Goal: Task Accomplishment & Management: Complete application form

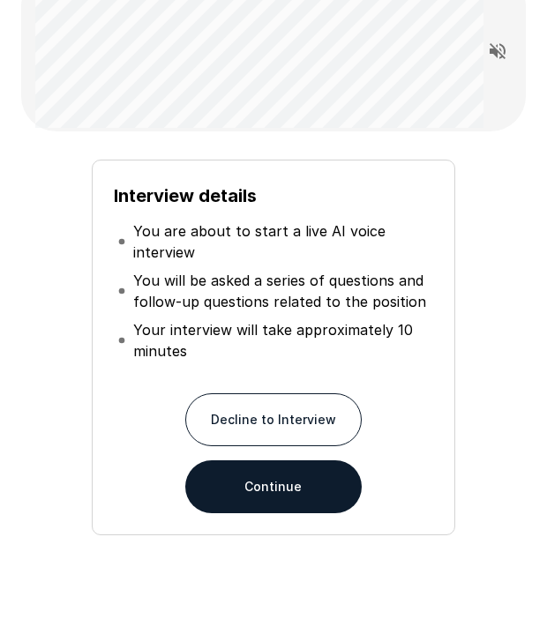
scroll to position [162, 0]
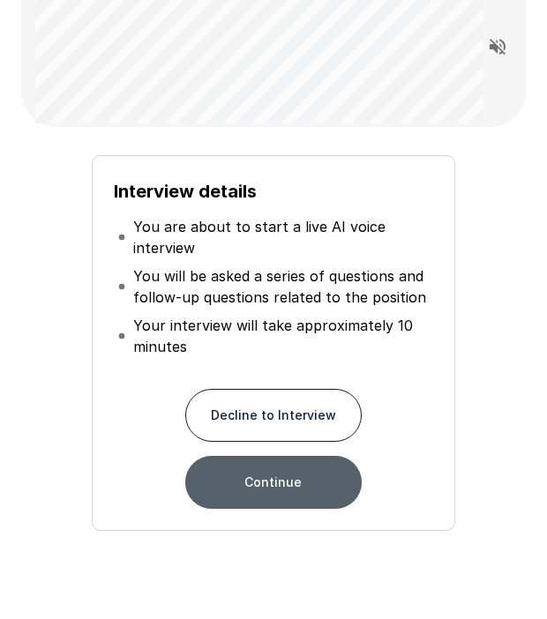
click at [274, 498] on button "Continue" at bounding box center [273, 482] width 176 height 53
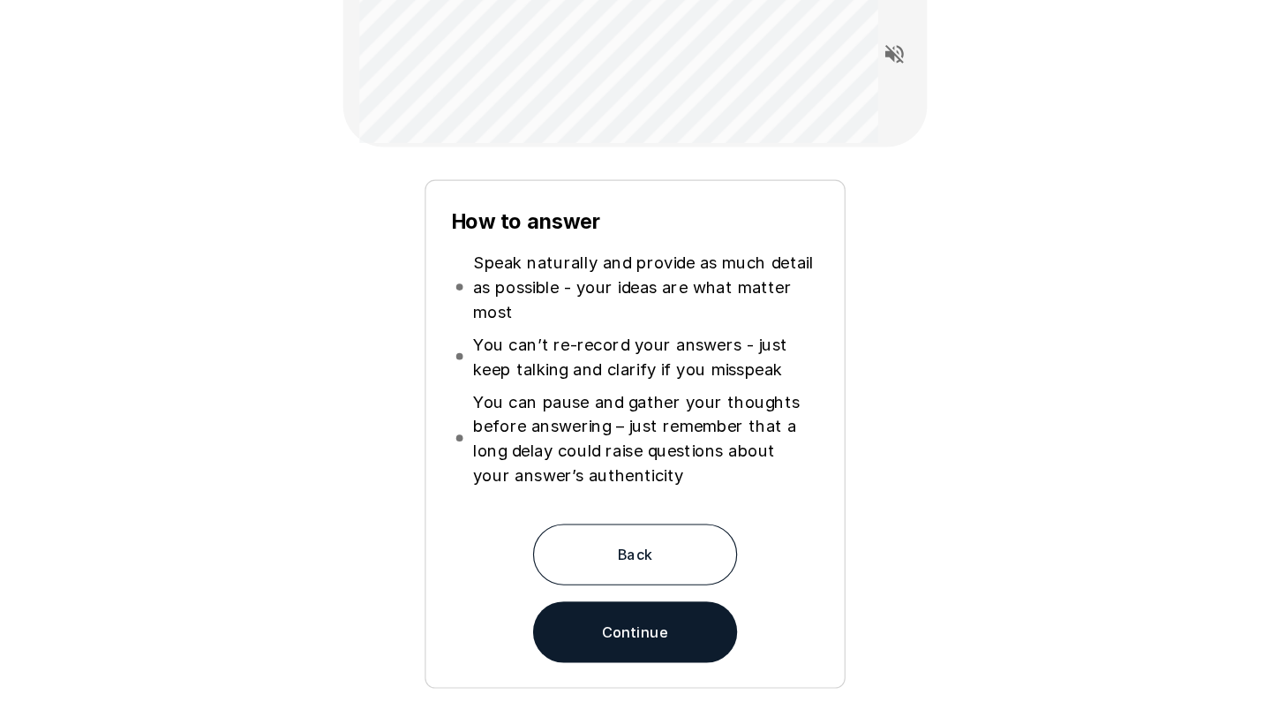
scroll to position [0, 0]
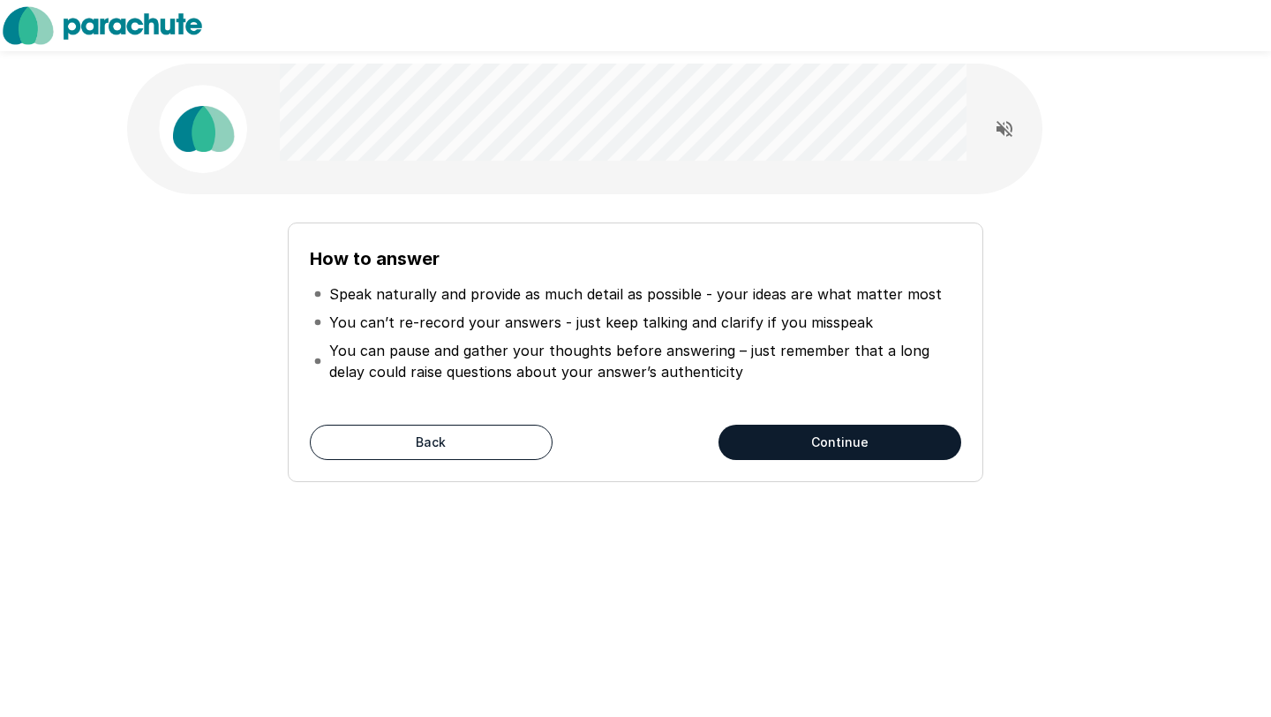
click at [773, 435] on button "Continue" at bounding box center [839, 441] width 243 height 35
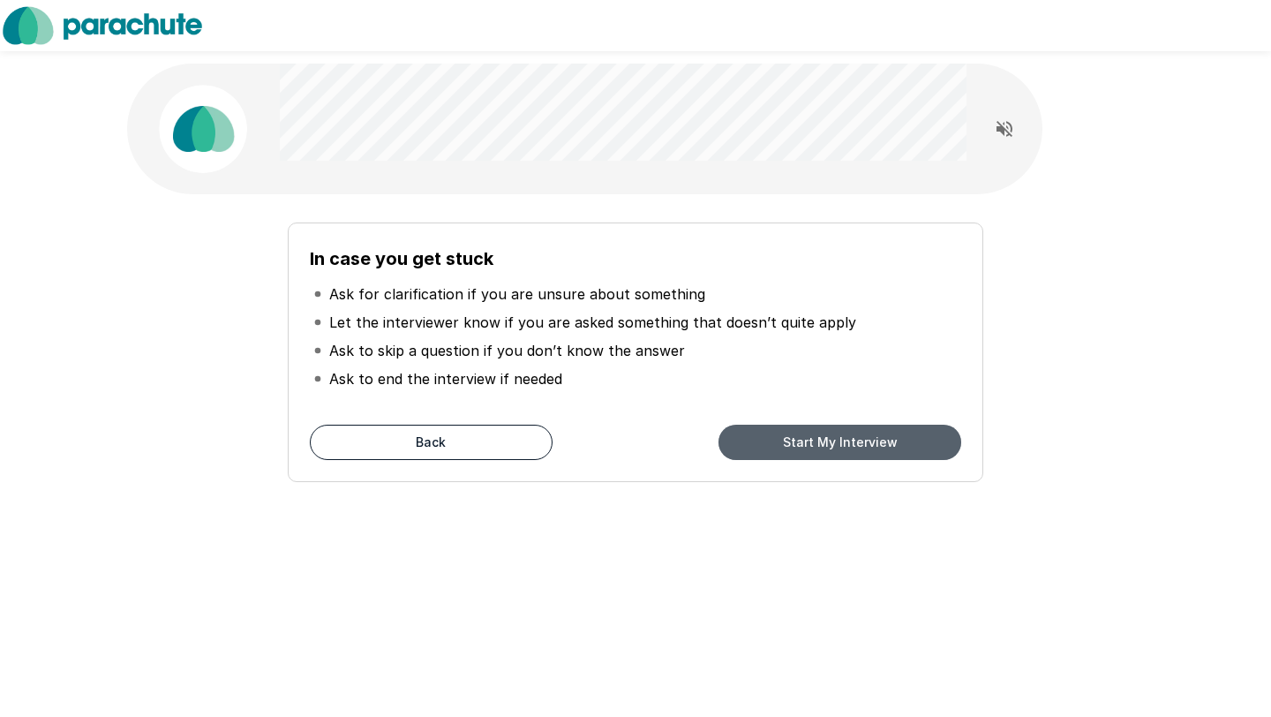
click at [773, 434] on button "Start My Interview" at bounding box center [839, 441] width 243 height 35
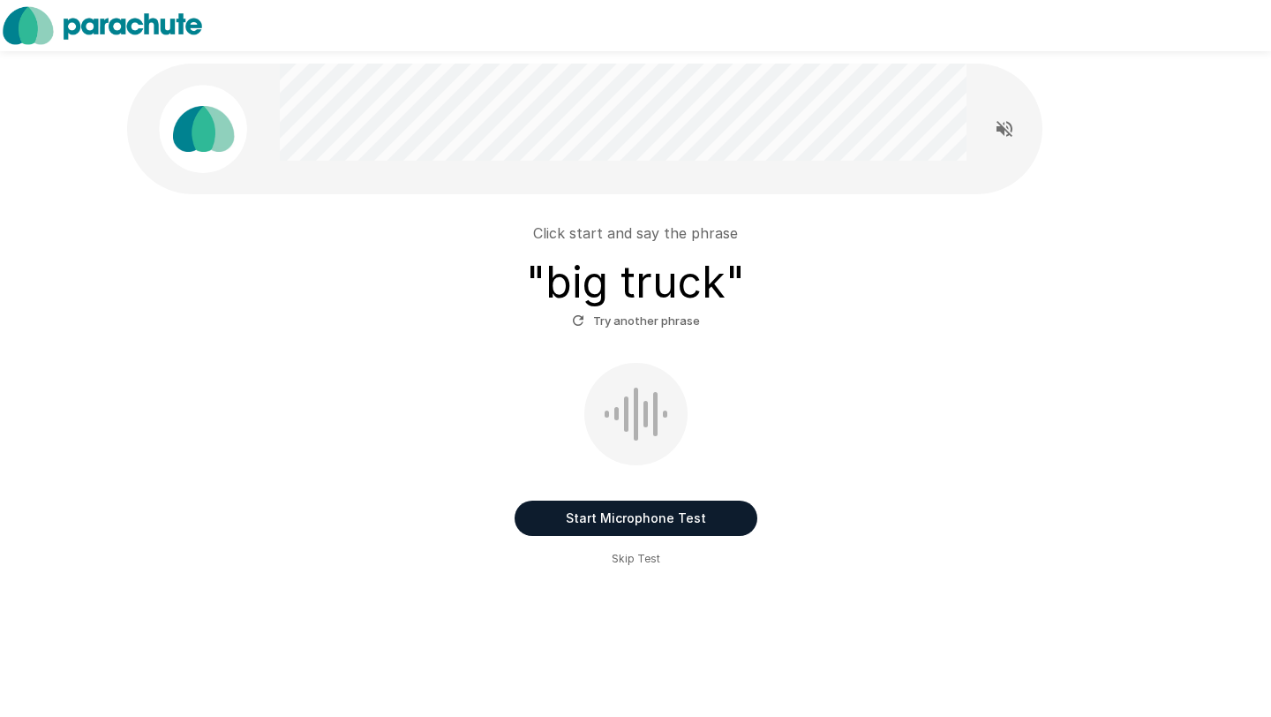
click at [670, 511] on button "Start Microphone Test" at bounding box center [635, 517] width 243 height 35
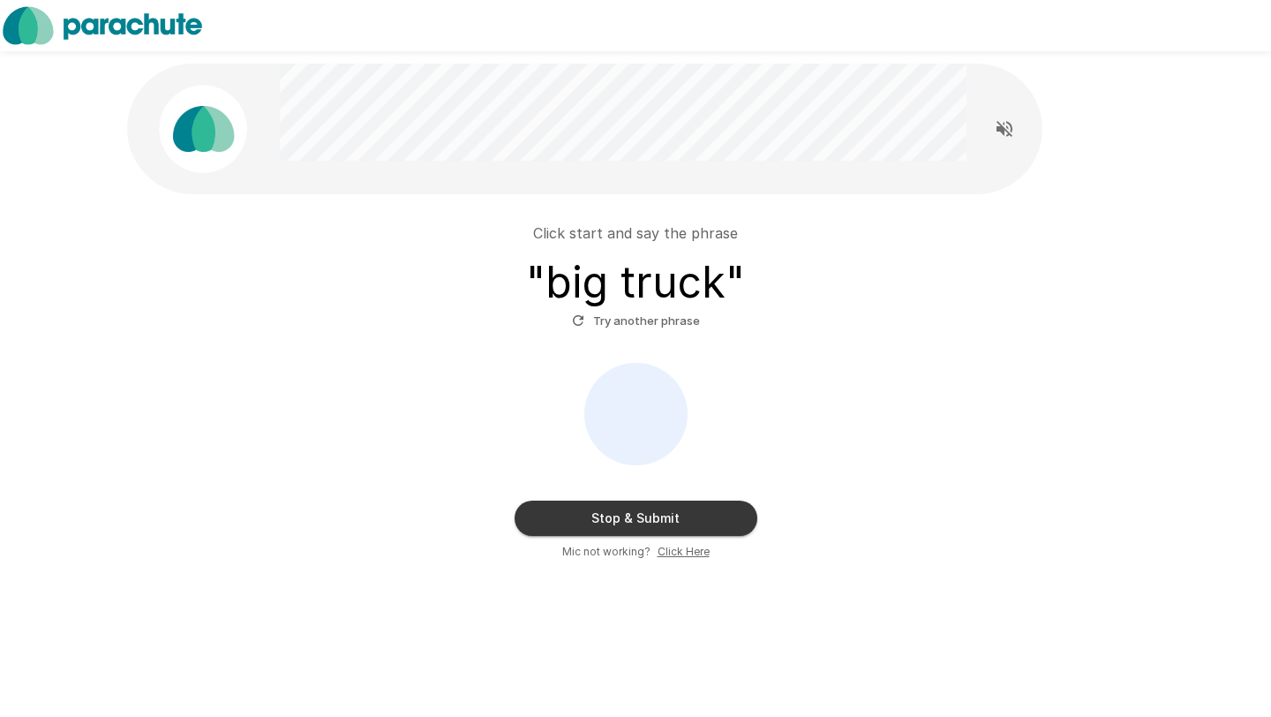
click at [694, 506] on button "Stop & Submit" at bounding box center [635, 517] width 243 height 35
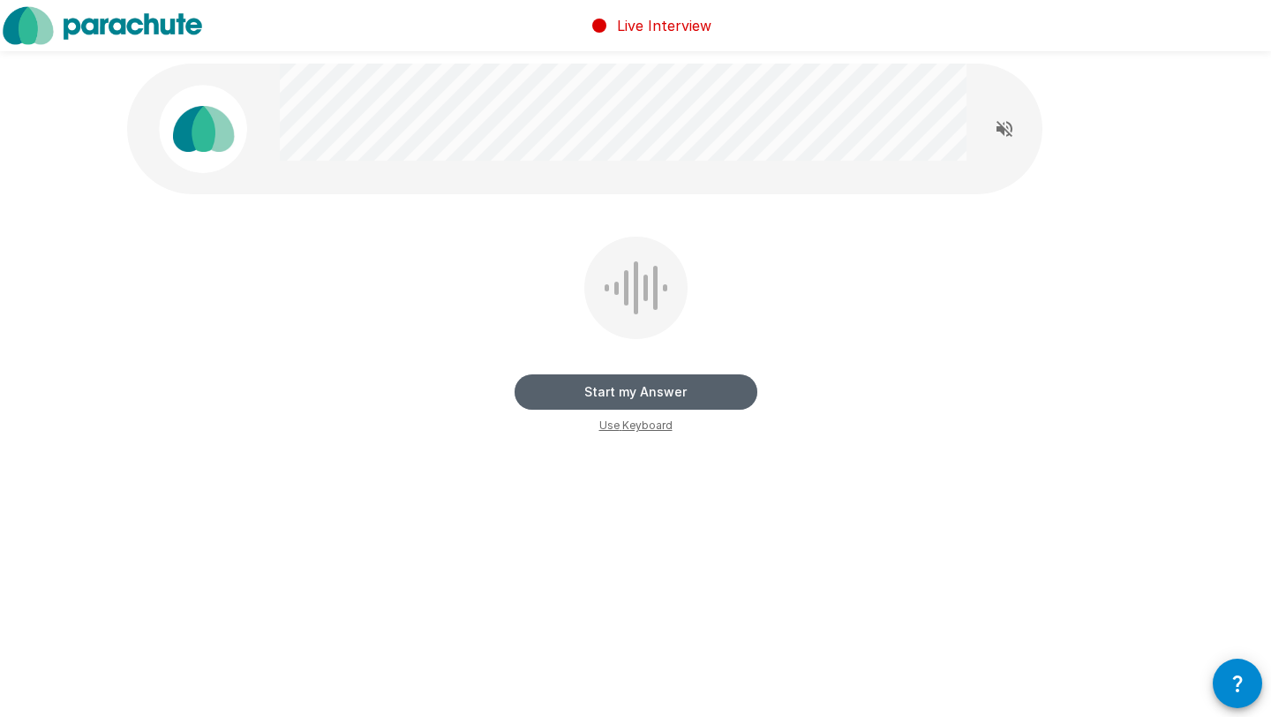
click at [721, 389] on button "Start my Answer" at bounding box center [635, 391] width 243 height 35
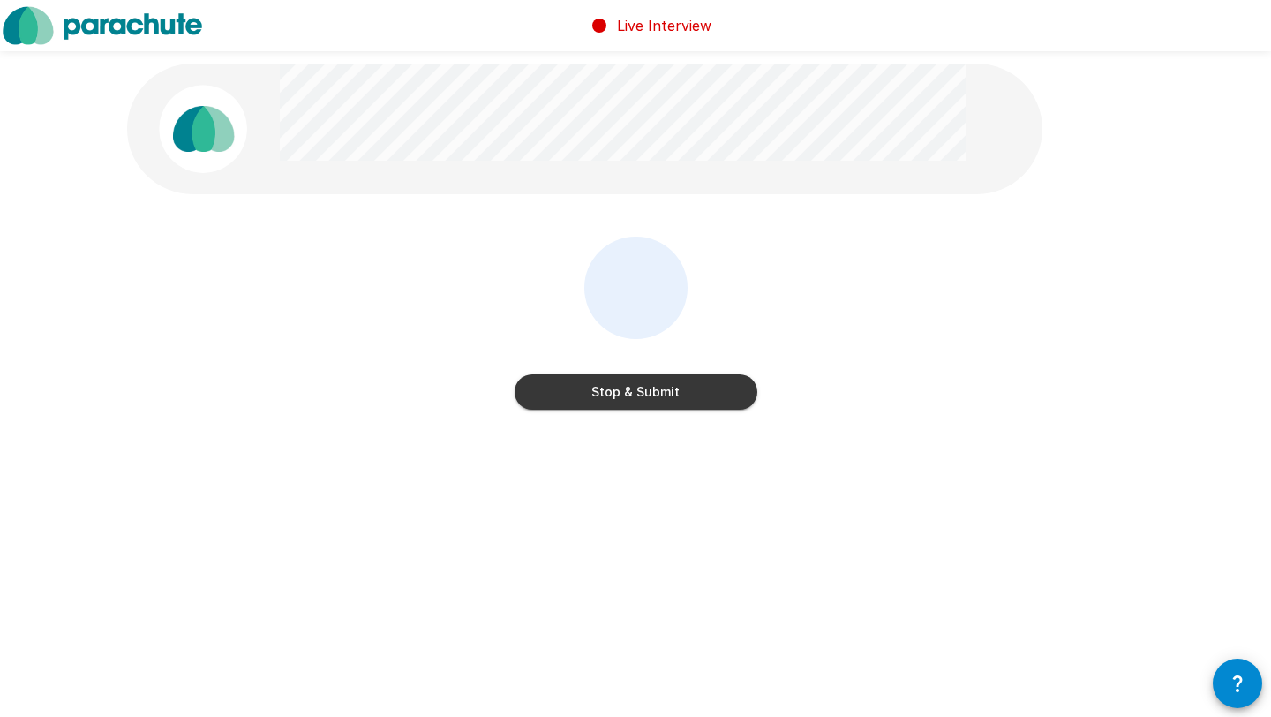
click at [715, 391] on button "Stop & Submit" at bounding box center [635, 391] width 243 height 35
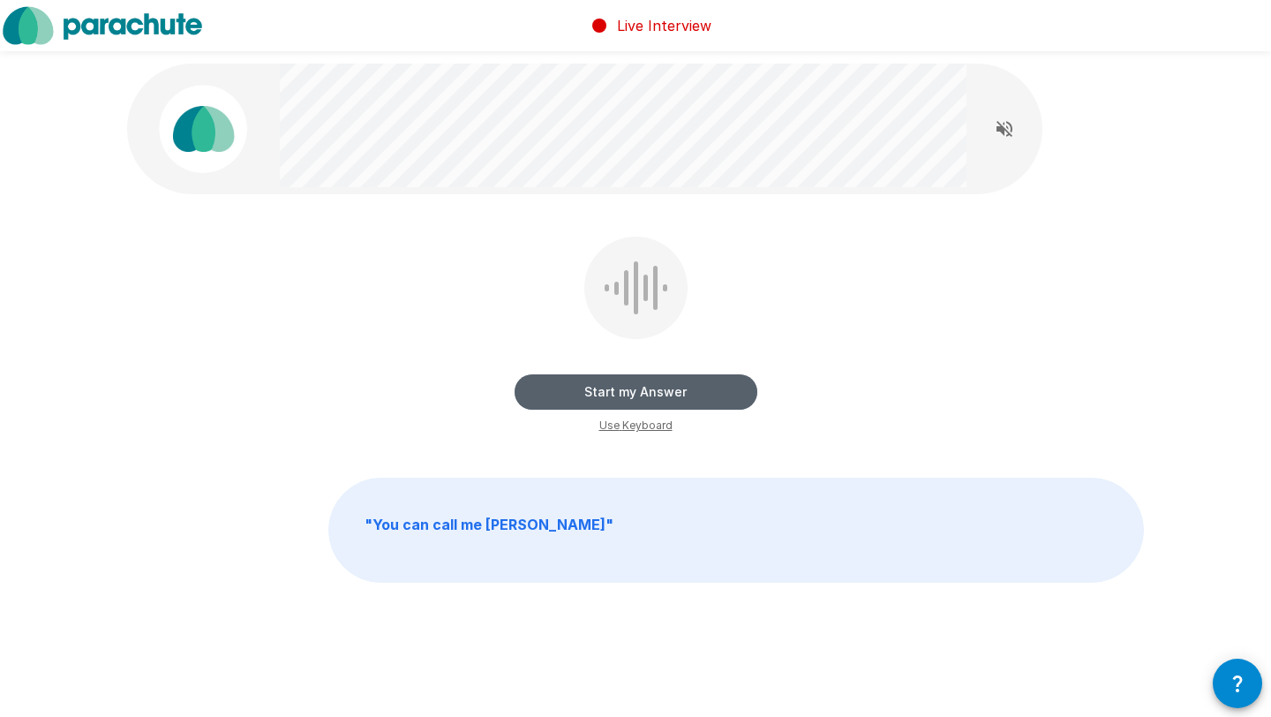
click at [729, 387] on button "Start my Answer" at bounding box center [635, 391] width 243 height 35
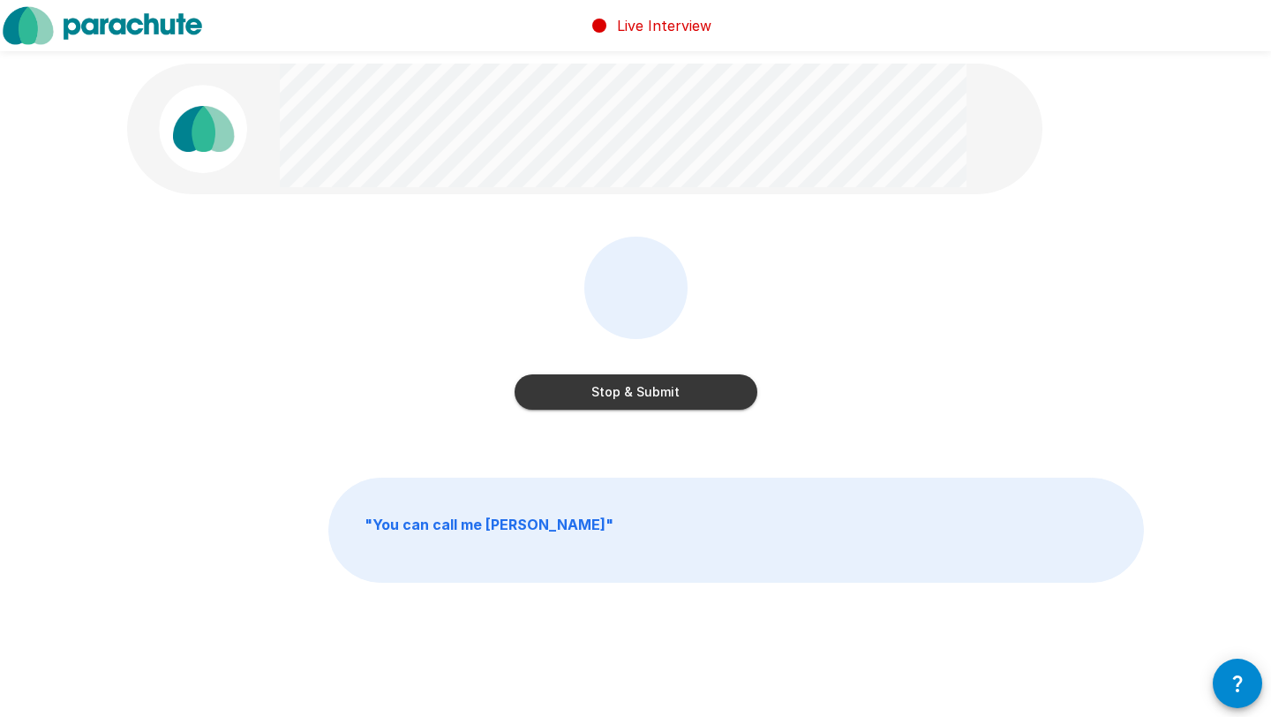
click at [702, 375] on button "Stop & Submit" at bounding box center [635, 391] width 243 height 35
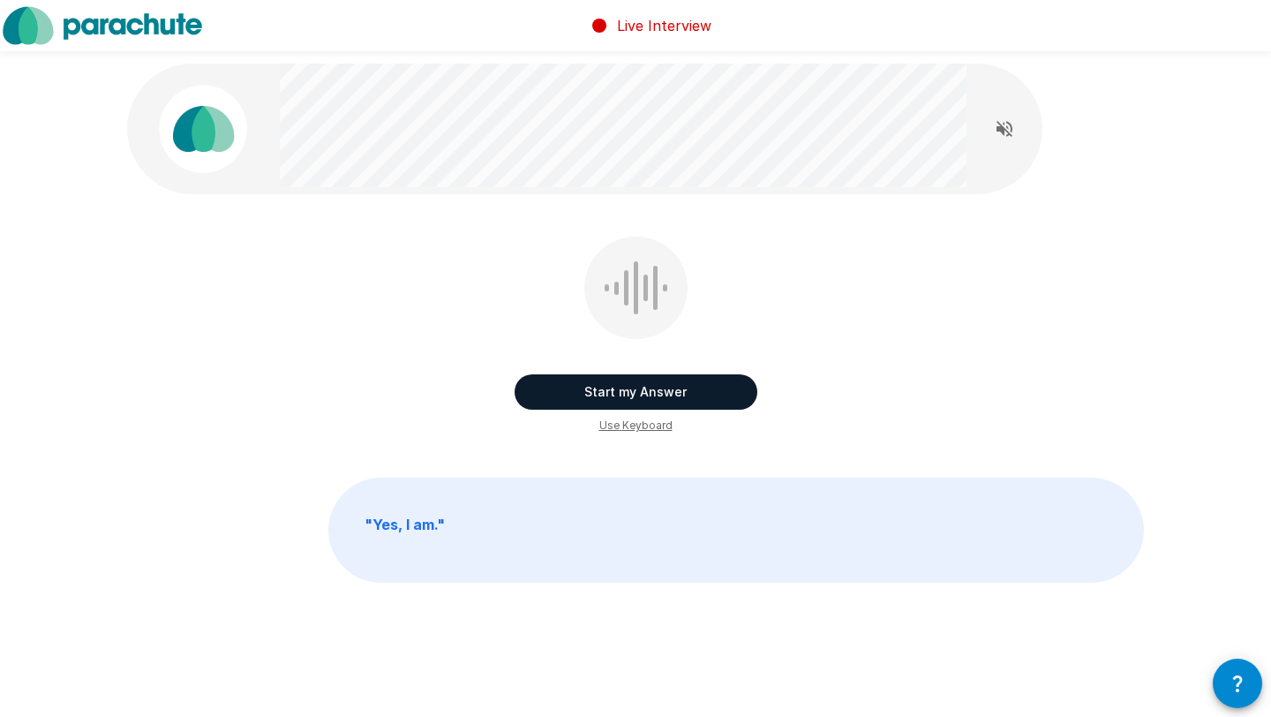
click at [669, 404] on button "Start my Answer" at bounding box center [635, 391] width 243 height 35
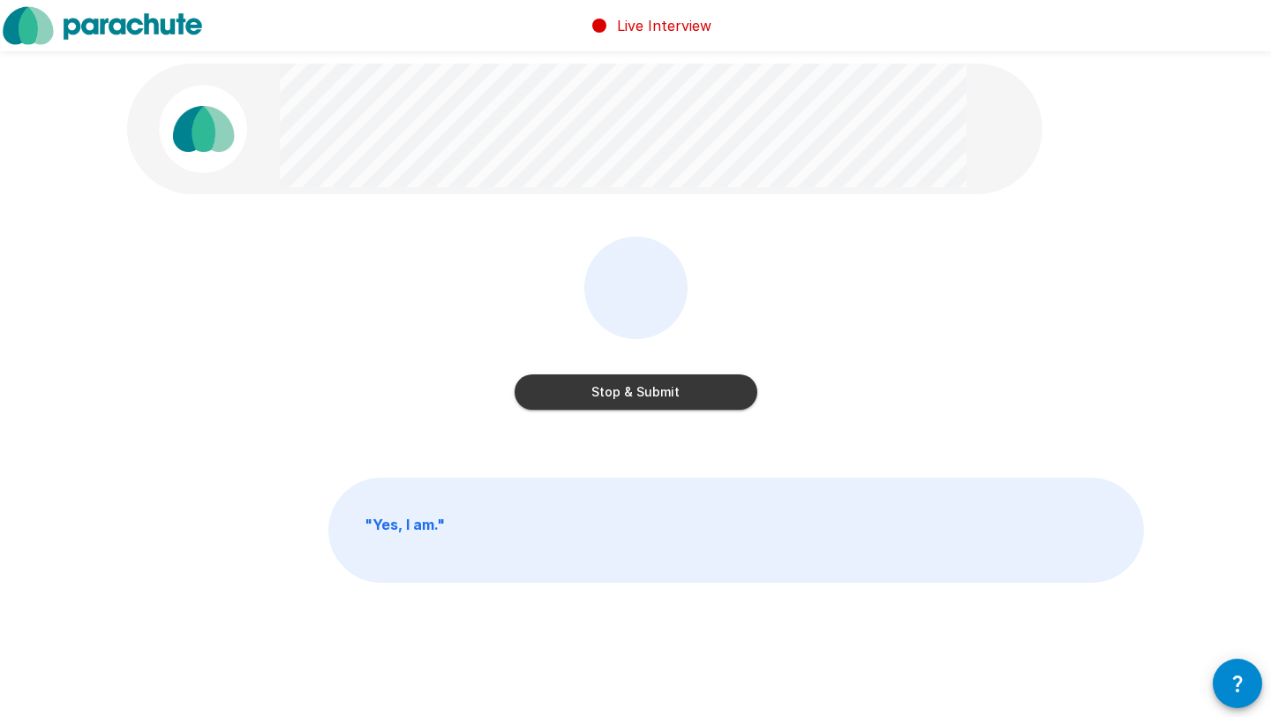
click at [669, 404] on button "Stop & Submit" at bounding box center [635, 391] width 243 height 35
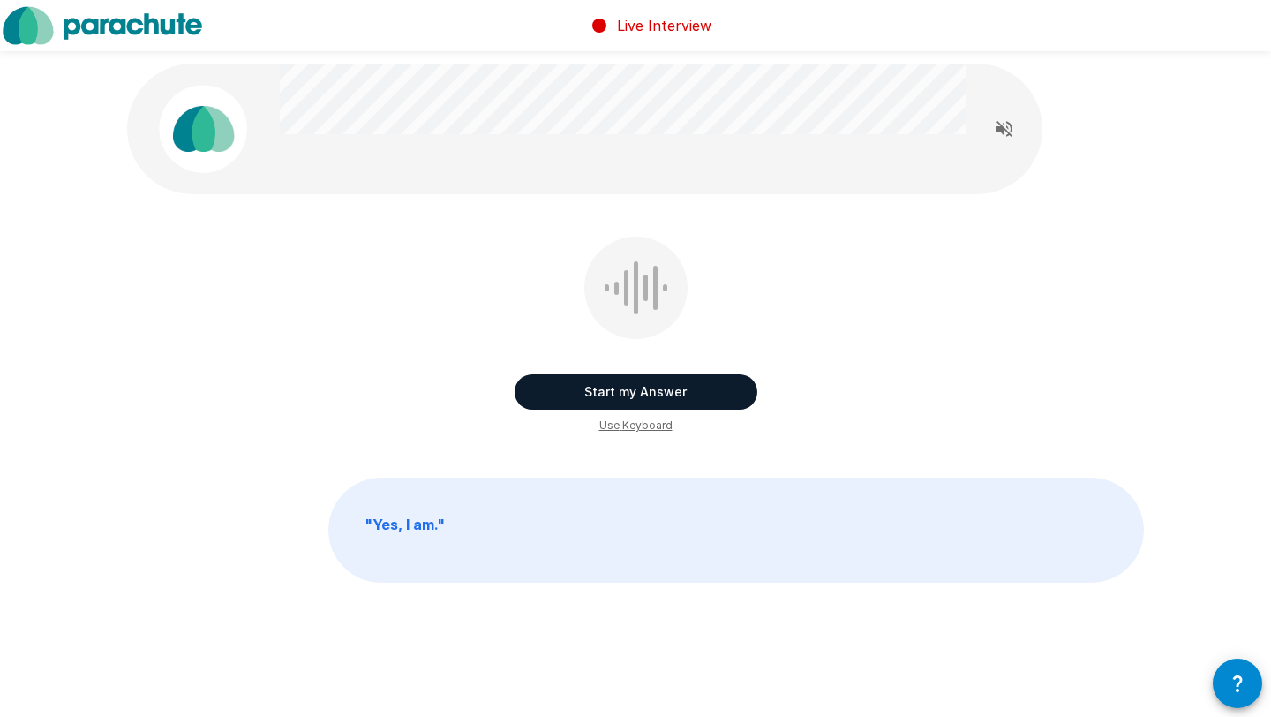
click at [739, 386] on button "Start my Answer" at bounding box center [635, 391] width 243 height 35
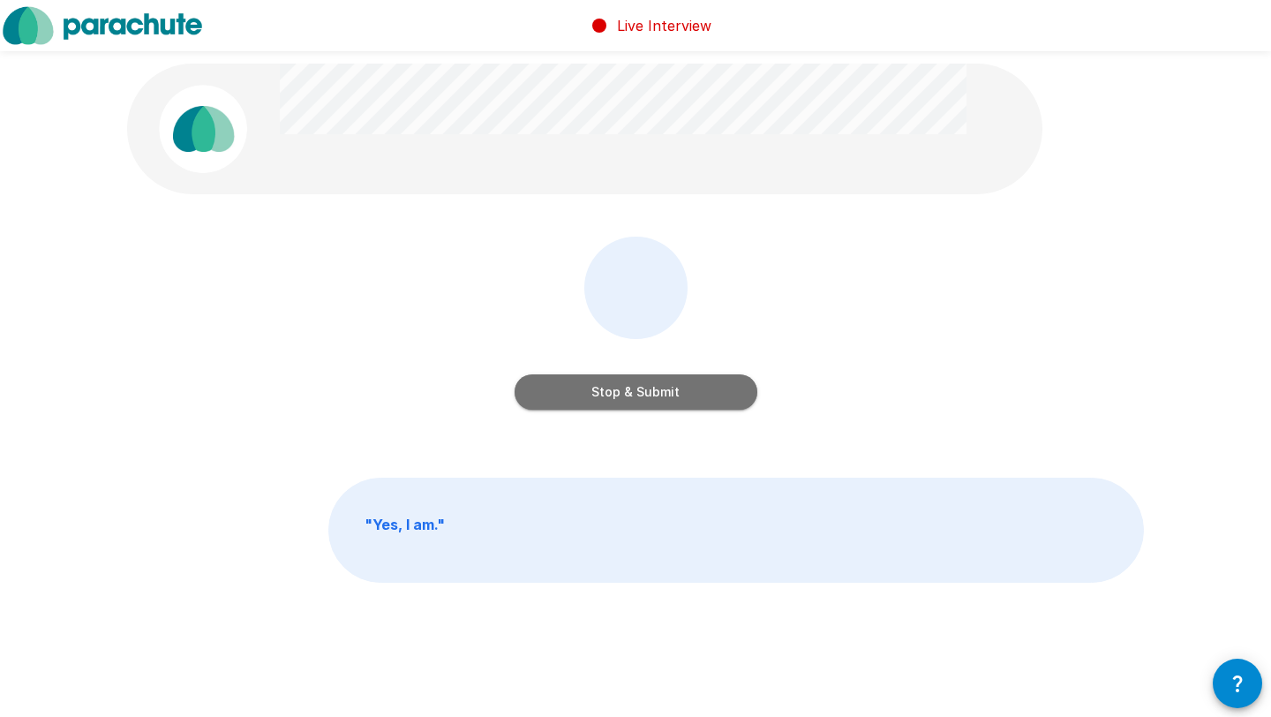
click at [729, 390] on button "Stop & Submit" at bounding box center [635, 391] width 243 height 35
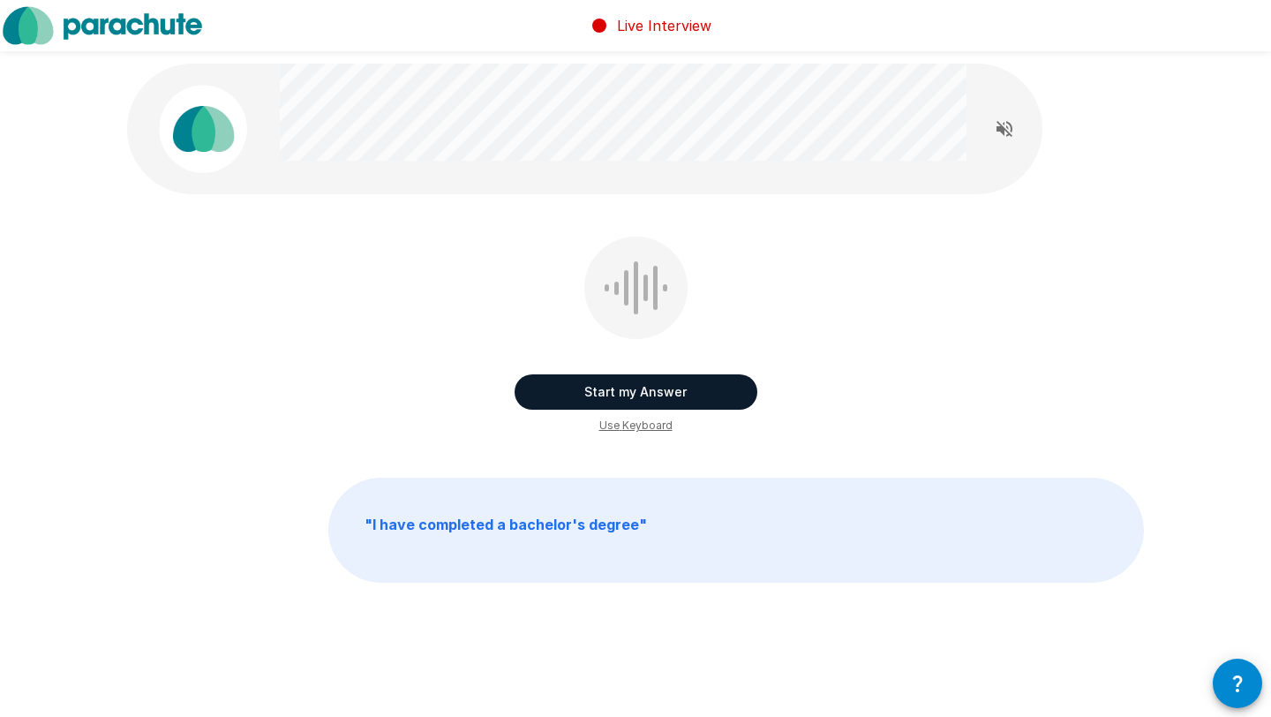
click at [738, 382] on button "Start my Answer" at bounding box center [635, 391] width 243 height 35
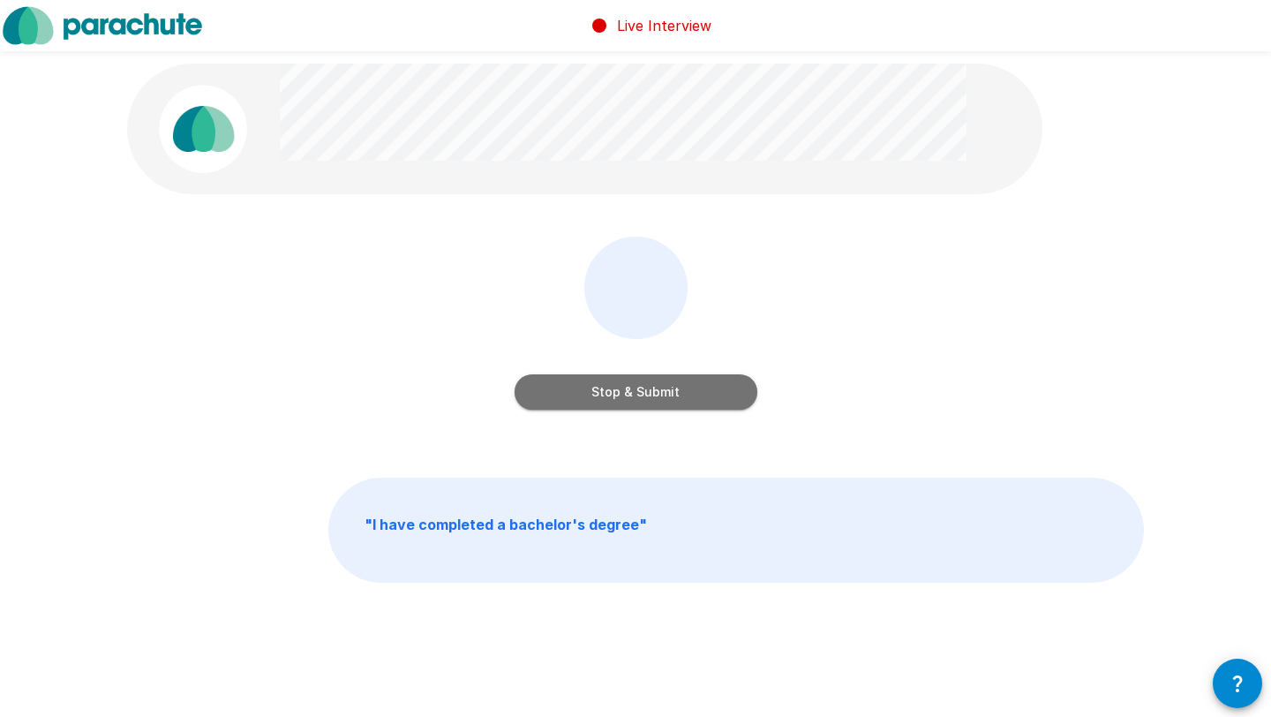
click at [738, 385] on button "Stop & Submit" at bounding box center [635, 391] width 243 height 35
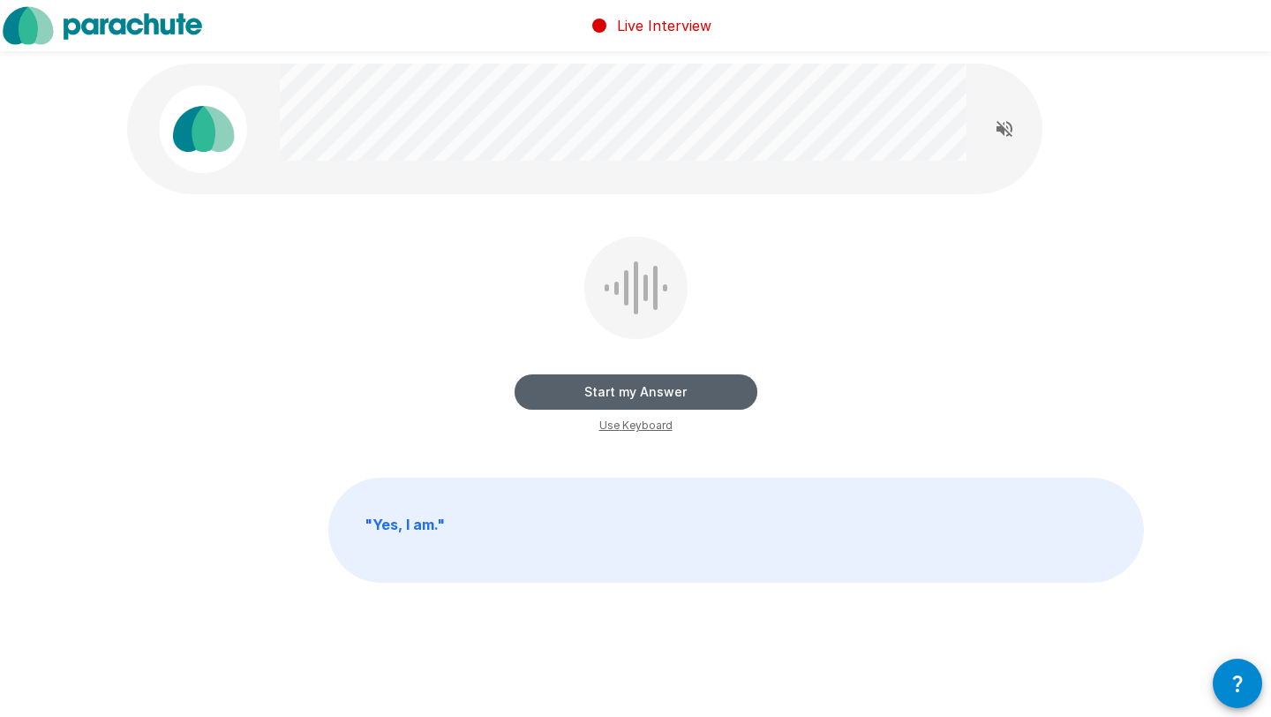
click at [732, 381] on button "Start my Answer" at bounding box center [635, 391] width 243 height 35
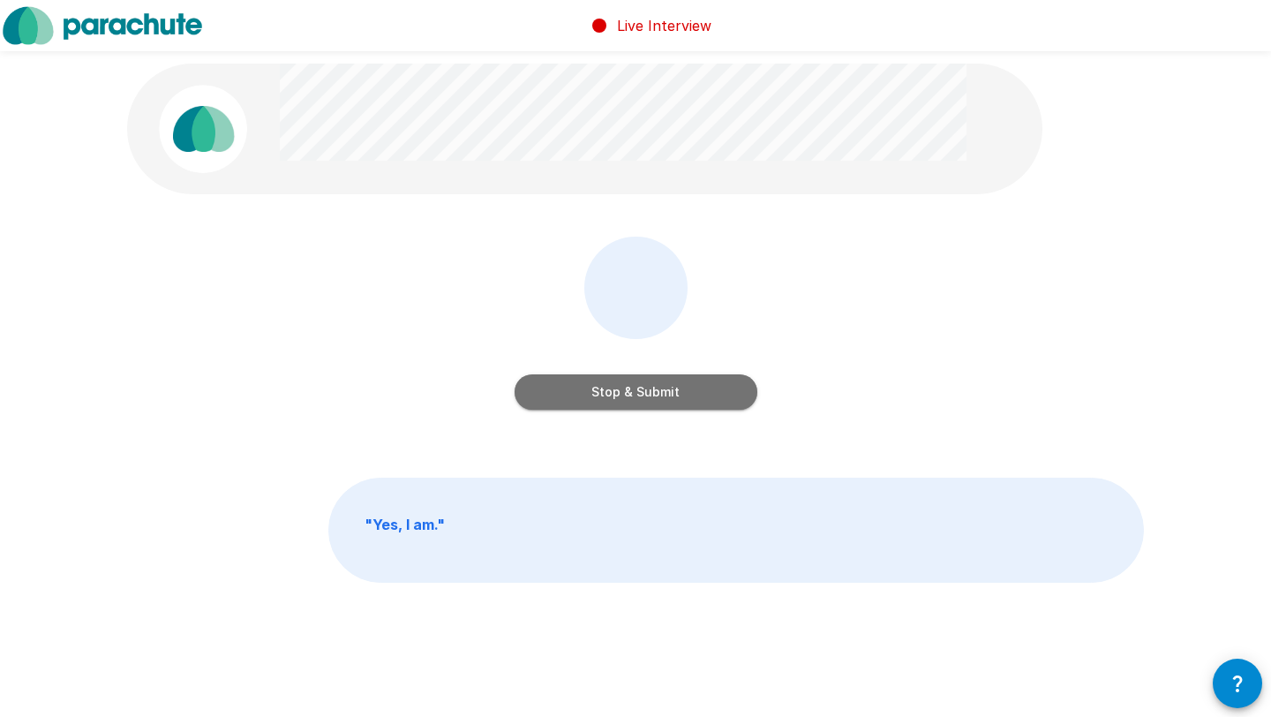
click at [732, 381] on button "Stop & Submit" at bounding box center [635, 391] width 243 height 35
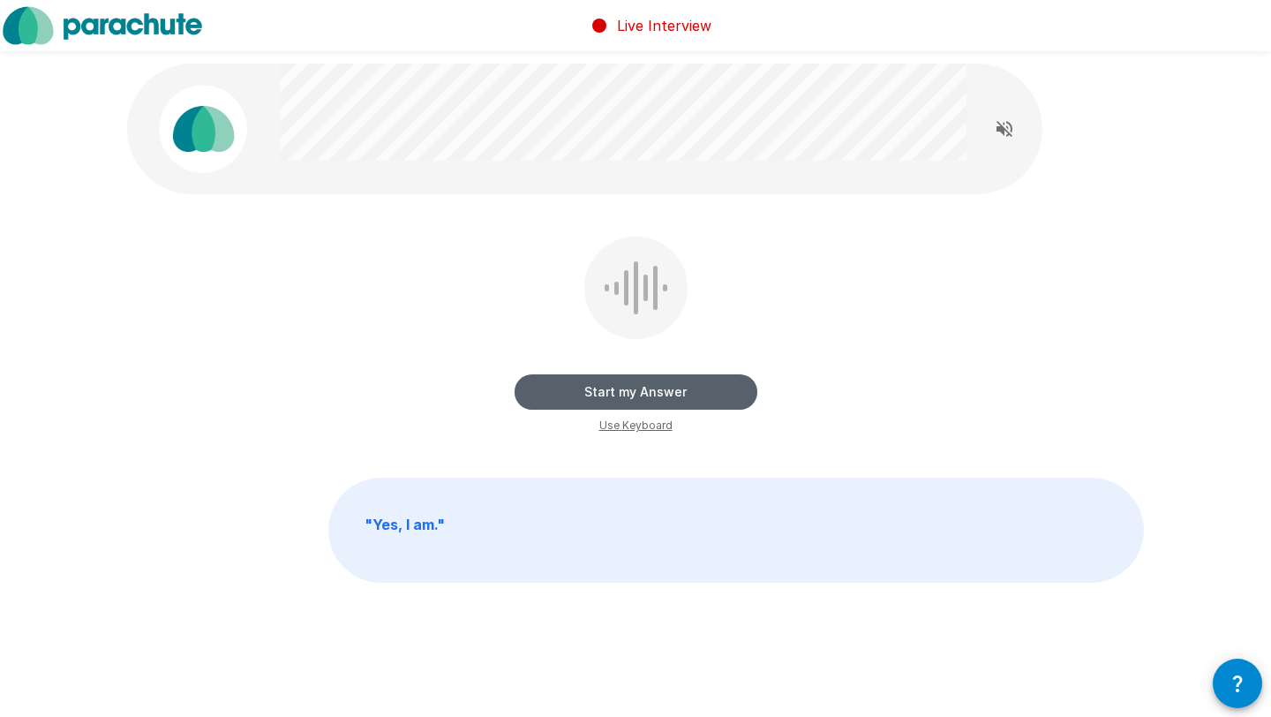
click at [720, 392] on button "Start my Answer" at bounding box center [635, 391] width 243 height 35
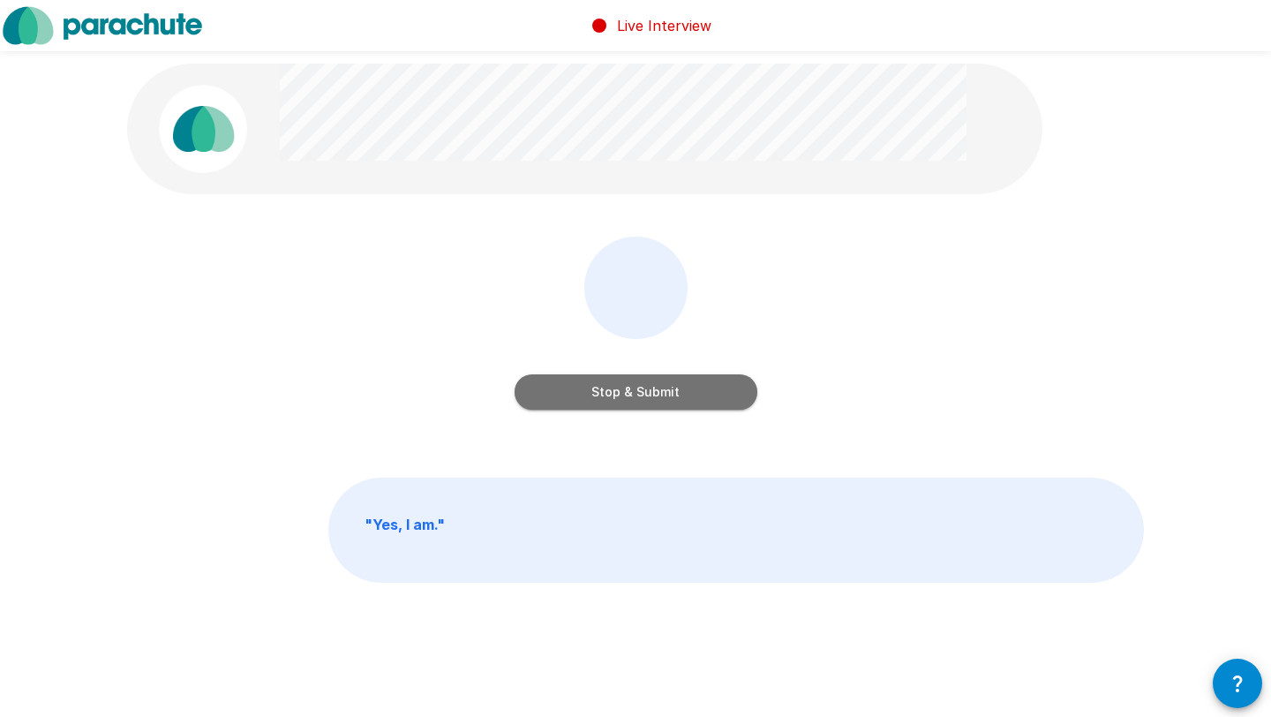
click at [720, 392] on button "Stop & Submit" at bounding box center [635, 391] width 243 height 35
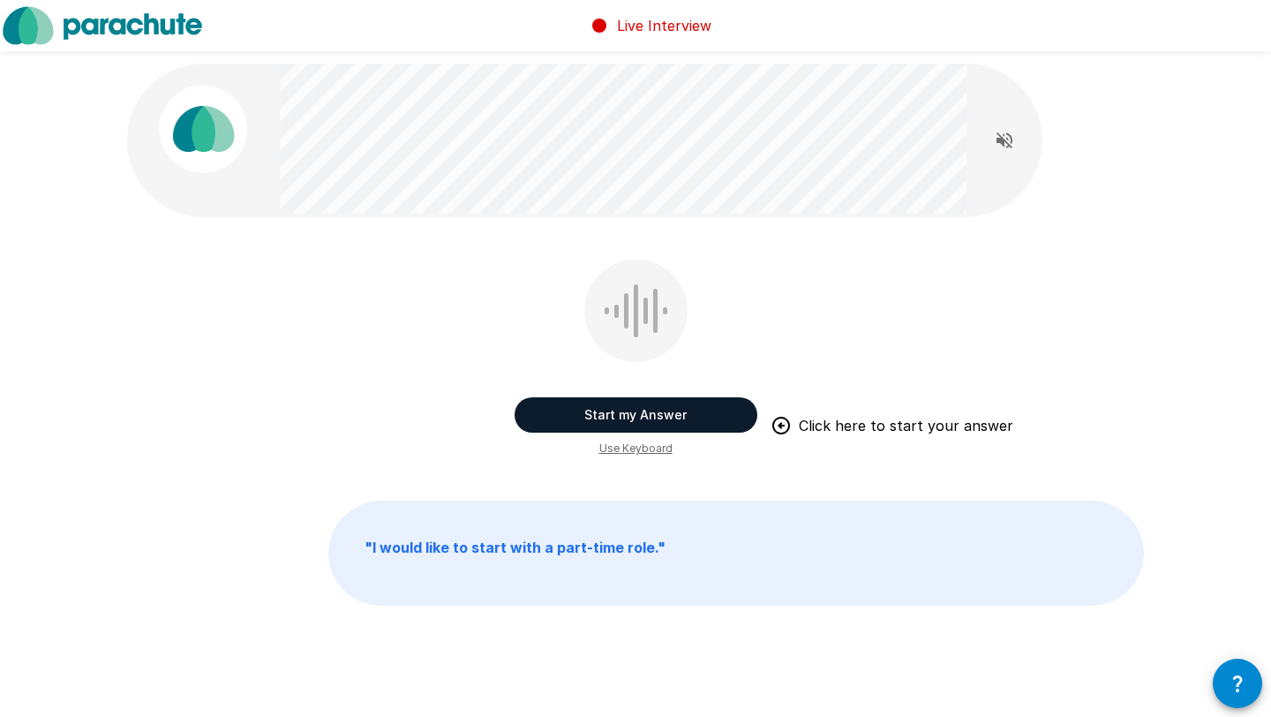
click at [676, 410] on button "Start my Answer" at bounding box center [635, 414] width 243 height 35
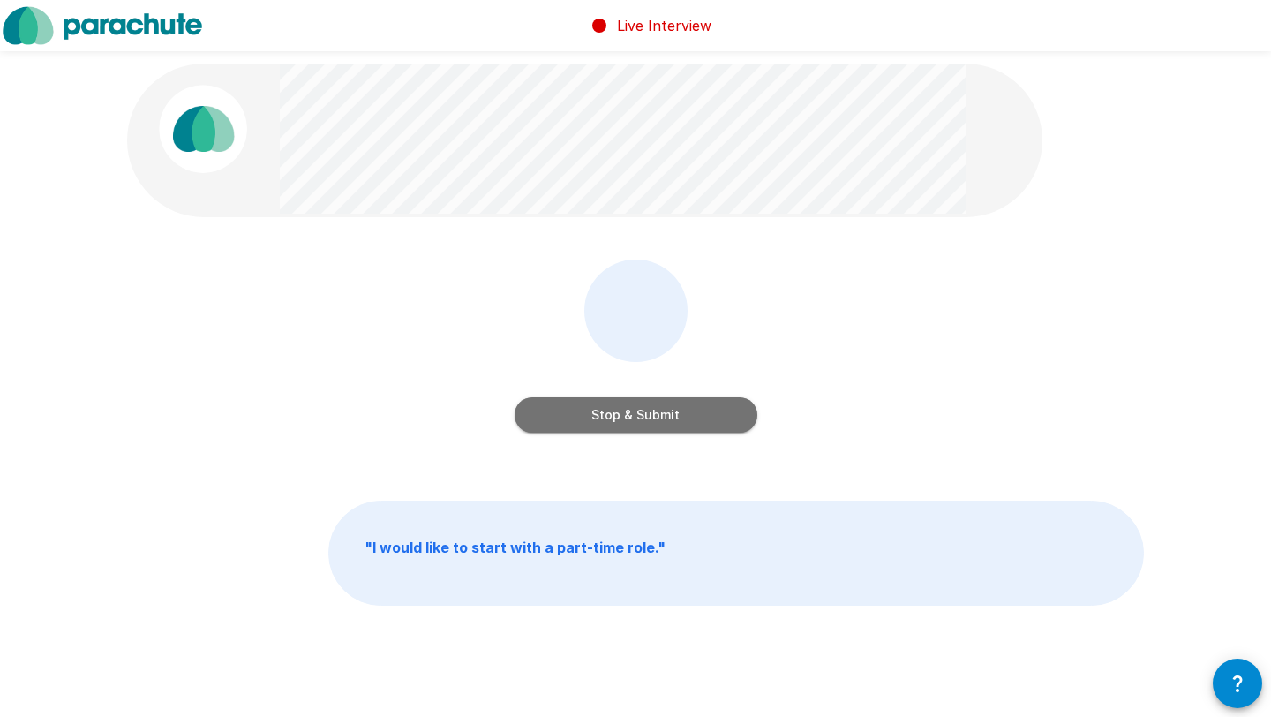
click at [676, 411] on button "Stop & Submit" at bounding box center [635, 414] width 243 height 35
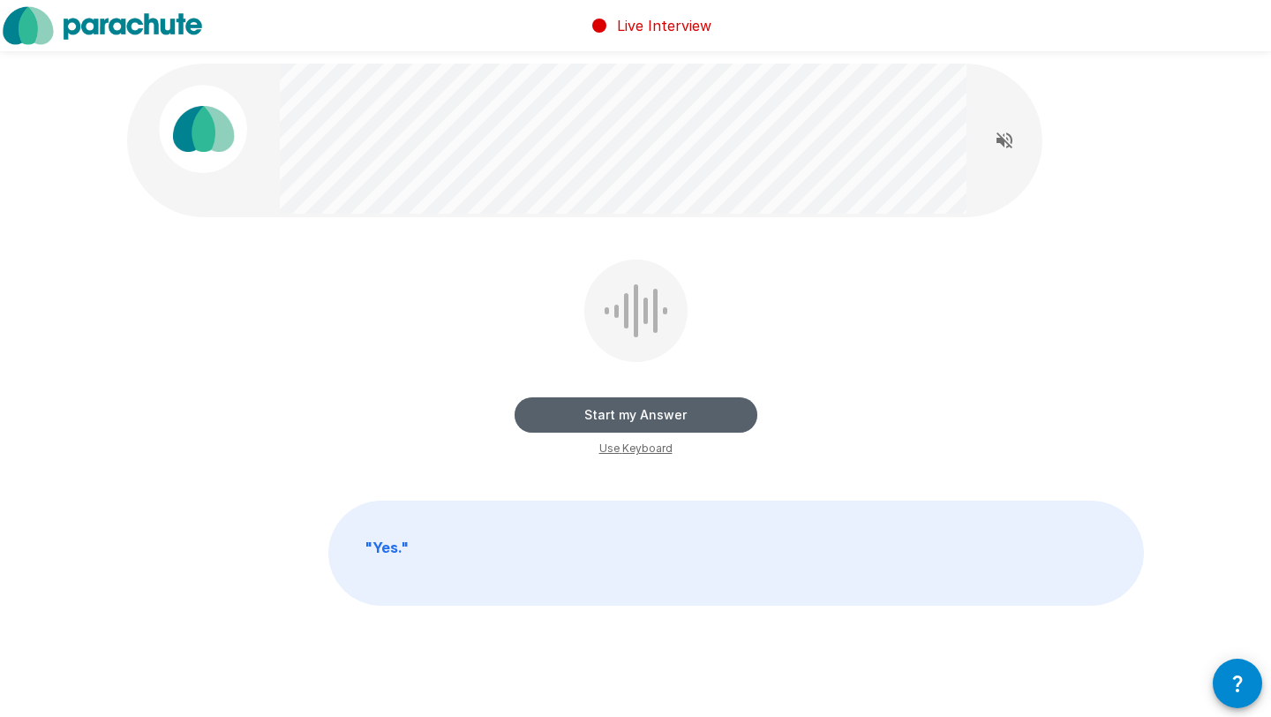
click at [681, 404] on button "Start my Answer" at bounding box center [635, 414] width 243 height 35
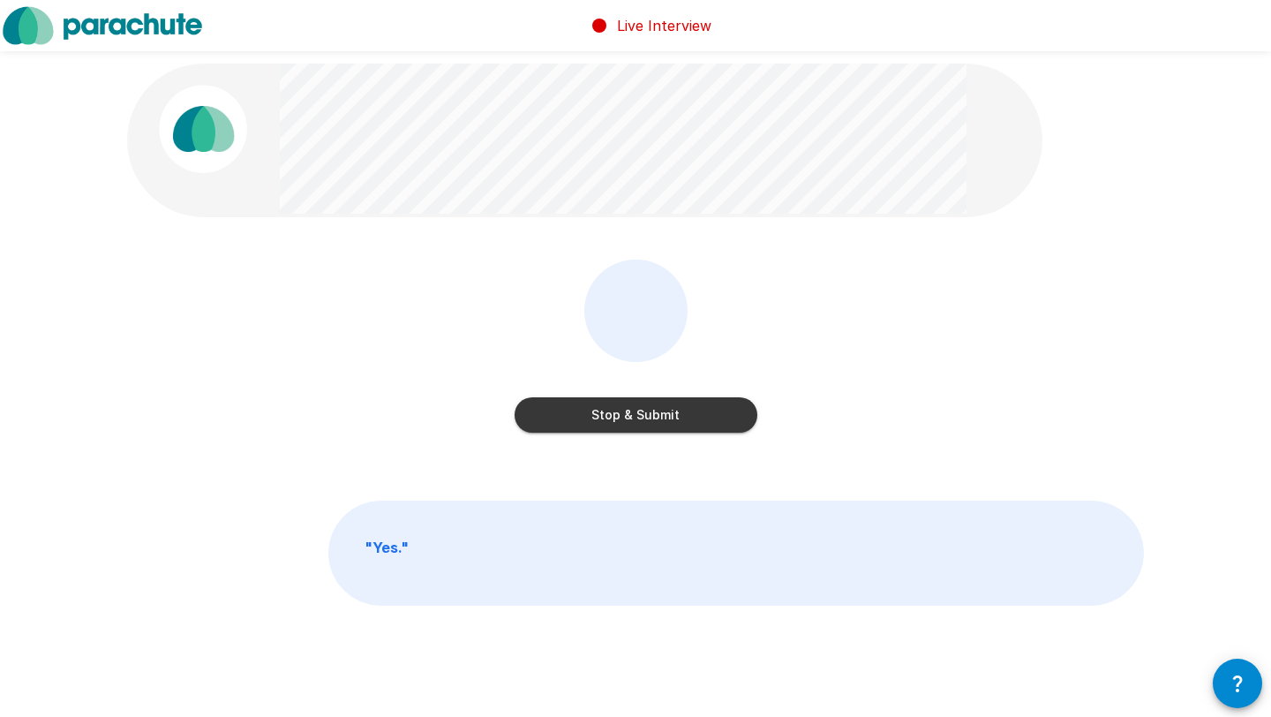
click at [683, 411] on button "Stop & Submit" at bounding box center [635, 414] width 243 height 35
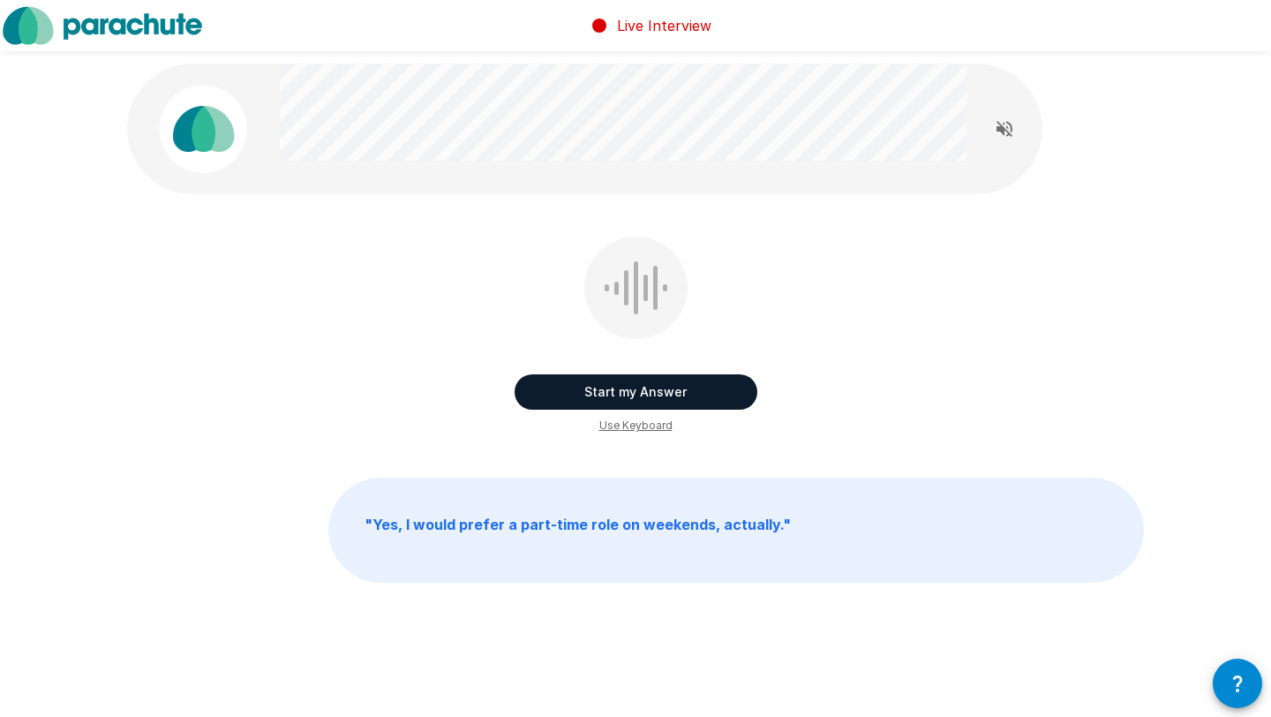
click at [645, 386] on button "Start my Answer" at bounding box center [635, 391] width 243 height 35
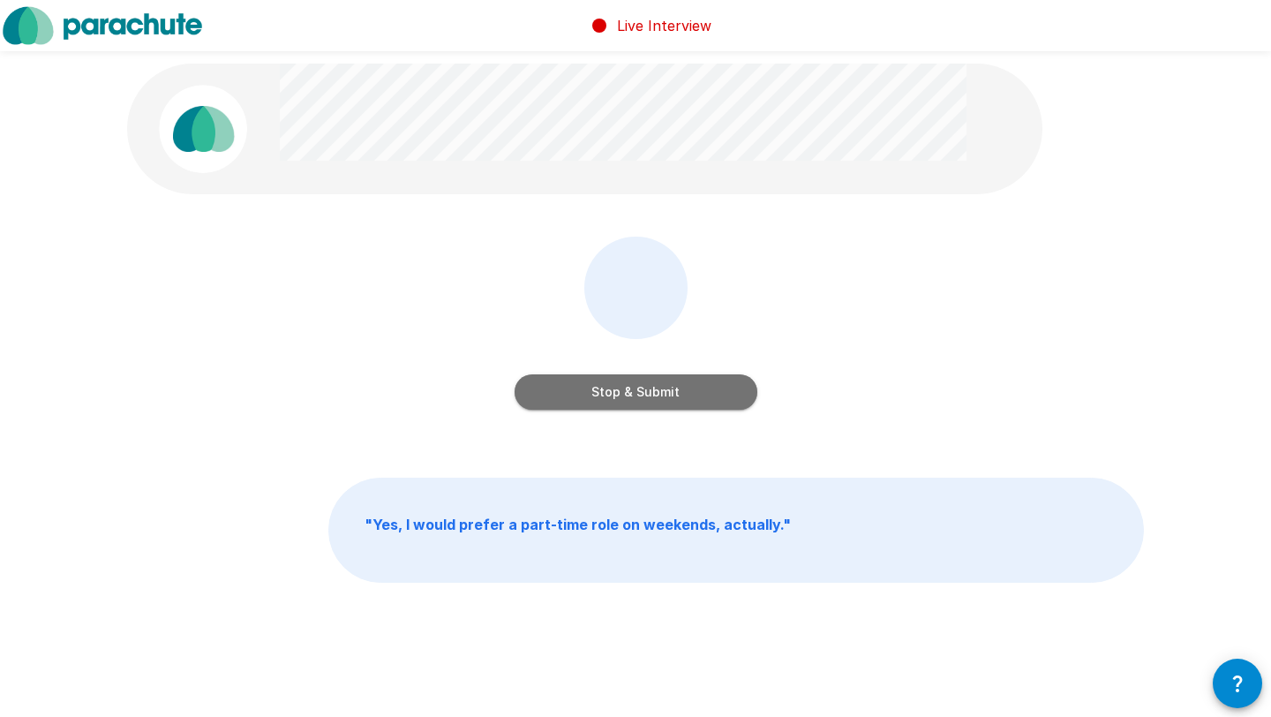
click at [703, 402] on button "Stop & Submit" at bounding box center [635, 391] width 243 height 35
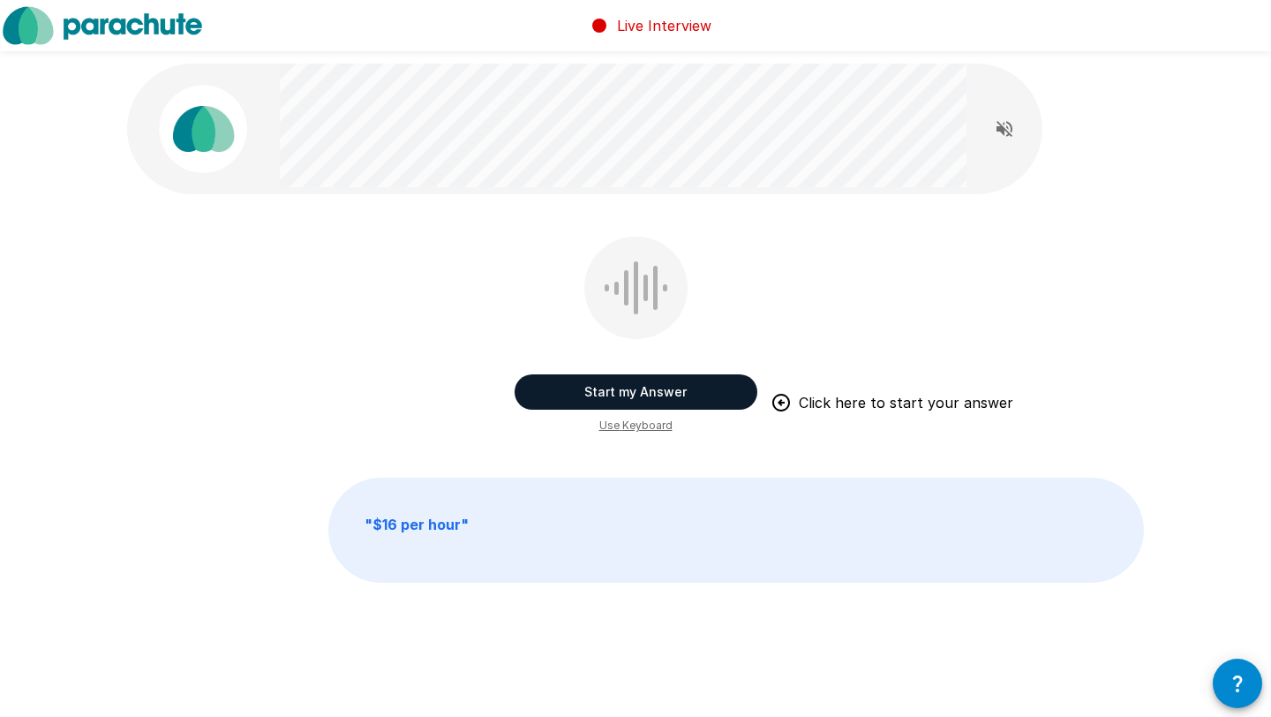
click at [634, 386] on button "Start my Answer" at bounding box center [635, 391] width 243 height 35
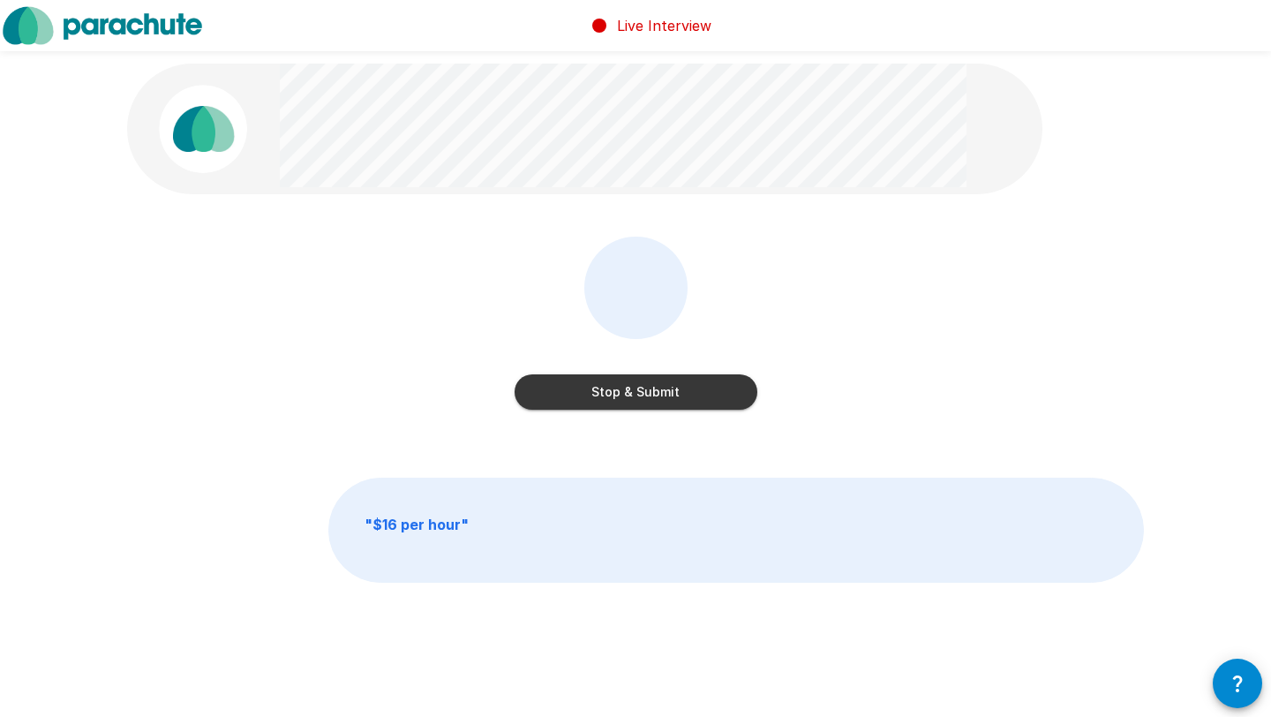
click at [710, 395] on button "Stop & Submit" at bounding box center [635, 391] width 243 height 35
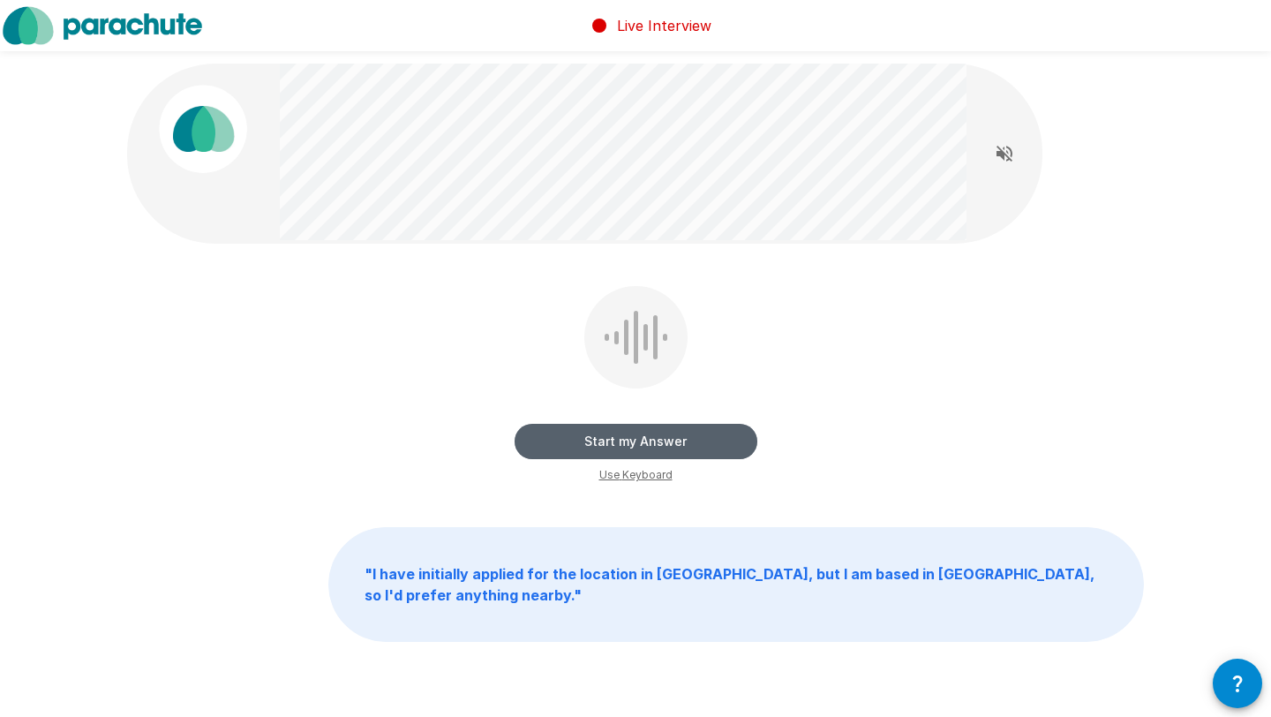
click at [684, 425] on button "Start my Answer" at bounding box center [635, 441] width 243 height 35
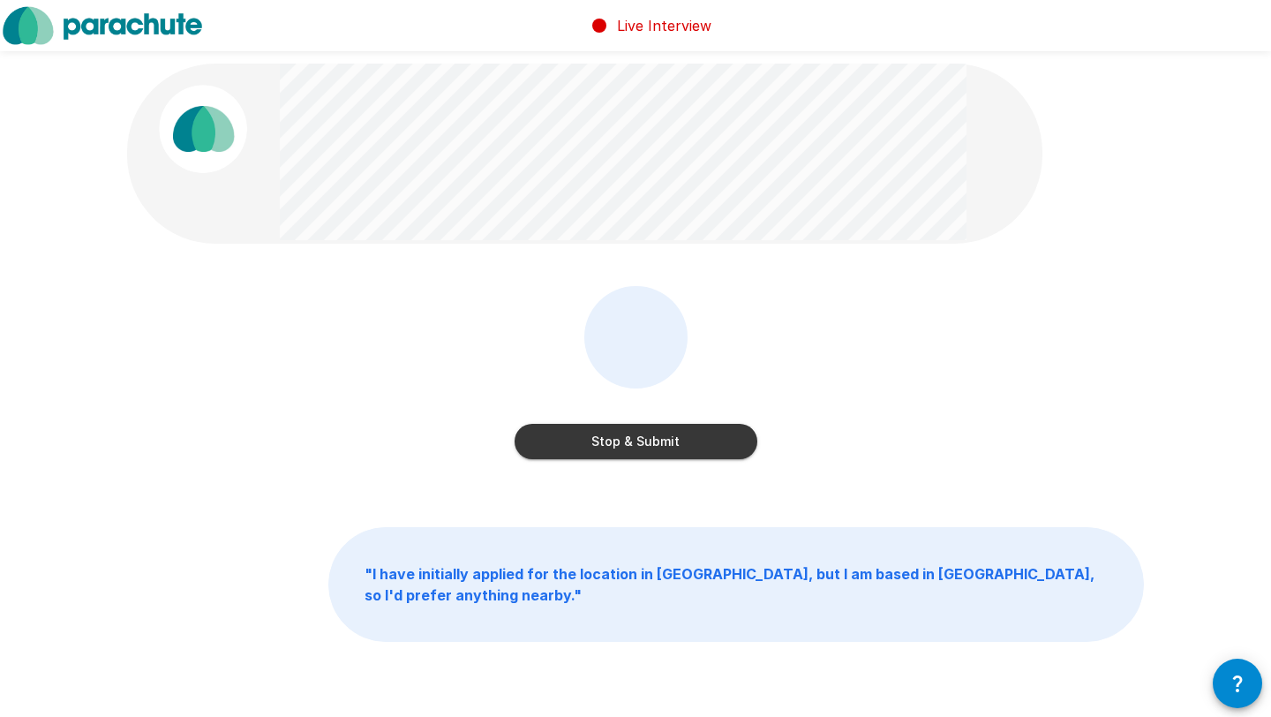
click at [715, 438] on button "Stop & Submit" at bounding box center [635, 441] width 243 height 35
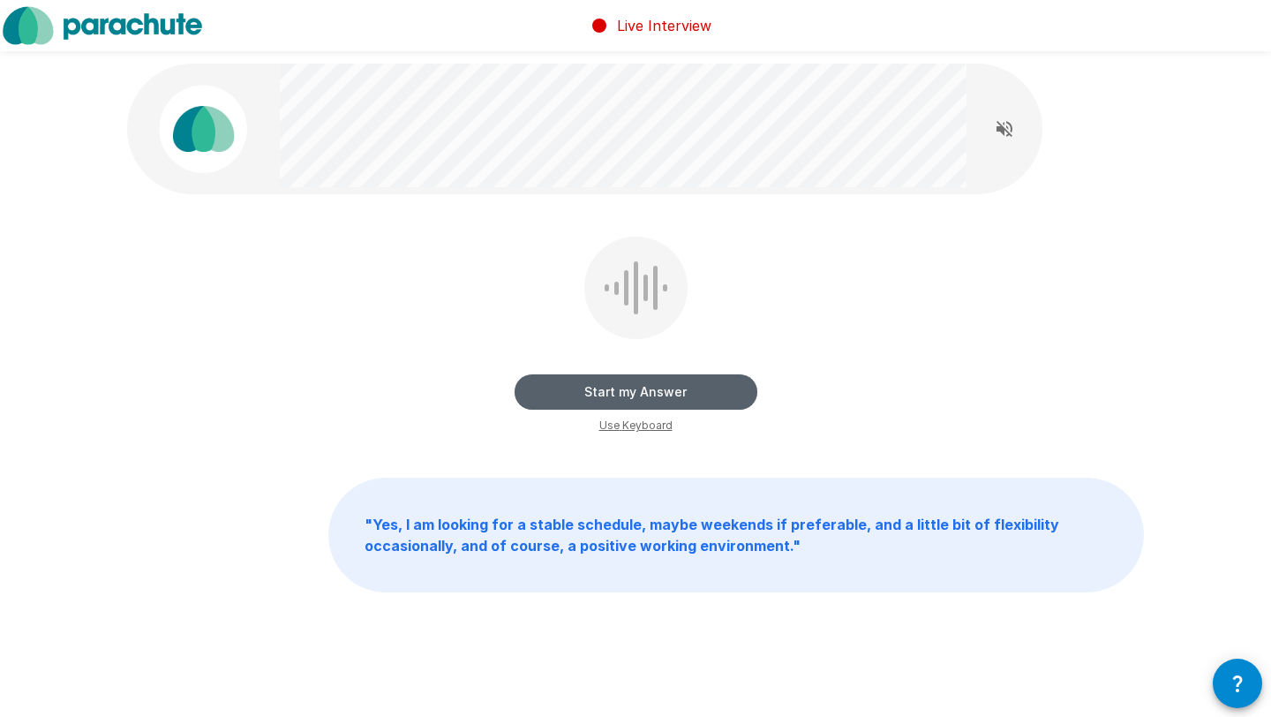
click at [669, 379] on button "Start my Answer" at bounding box center [635, 391] width 243 height 35
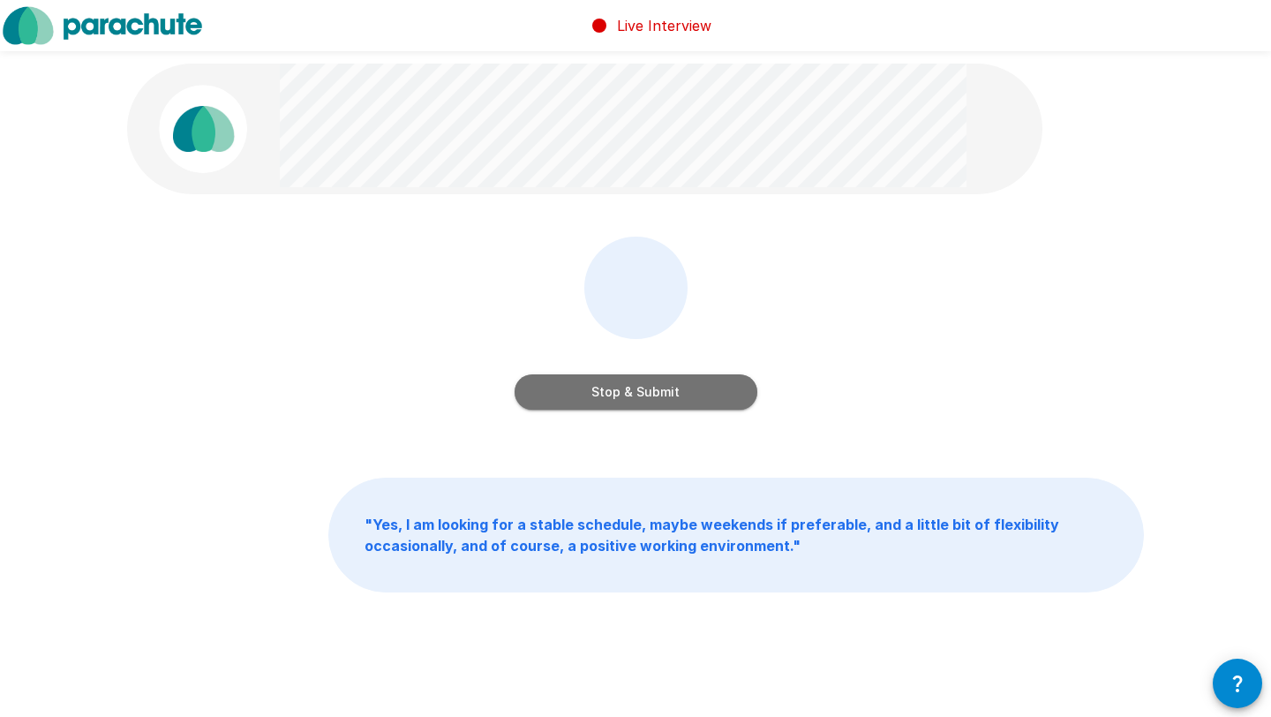
click at [669, 379] on button "Stop & Submit" at bounding box center [635, 391] width 243 height 35
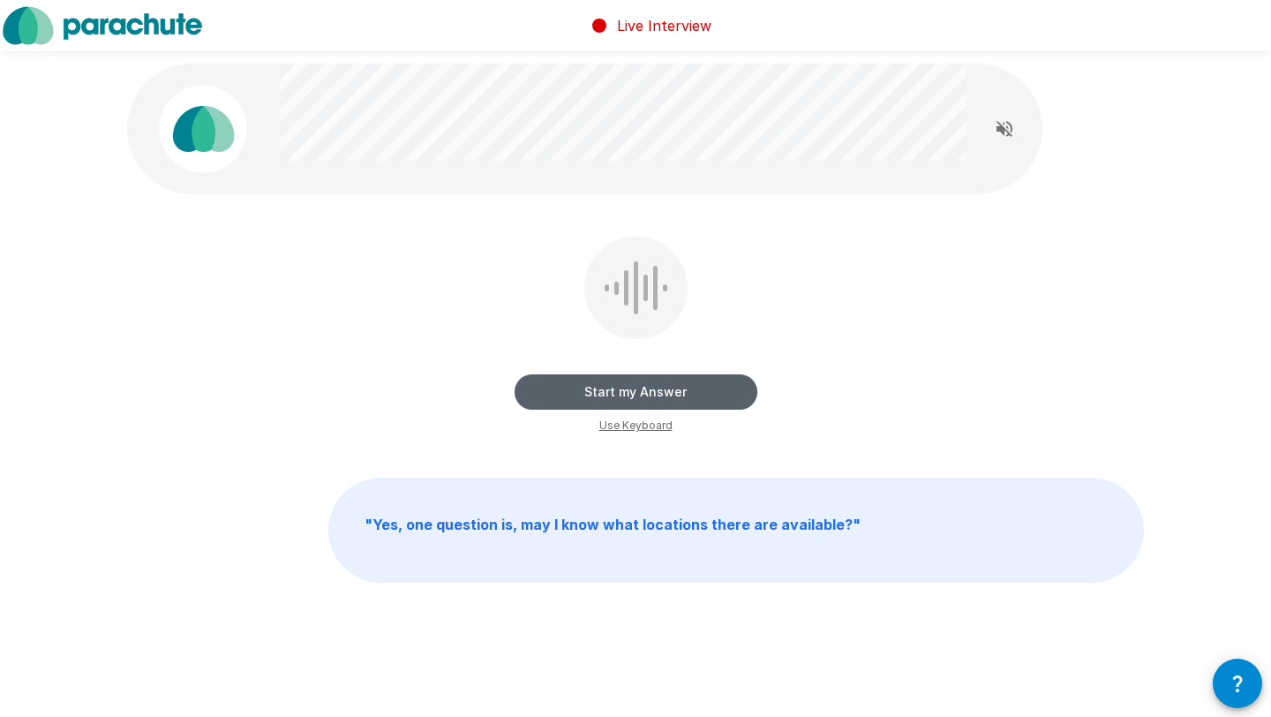
click at [669, 379] on button "Start my Answer" at bounding box center [635, 391] width 243 height 35
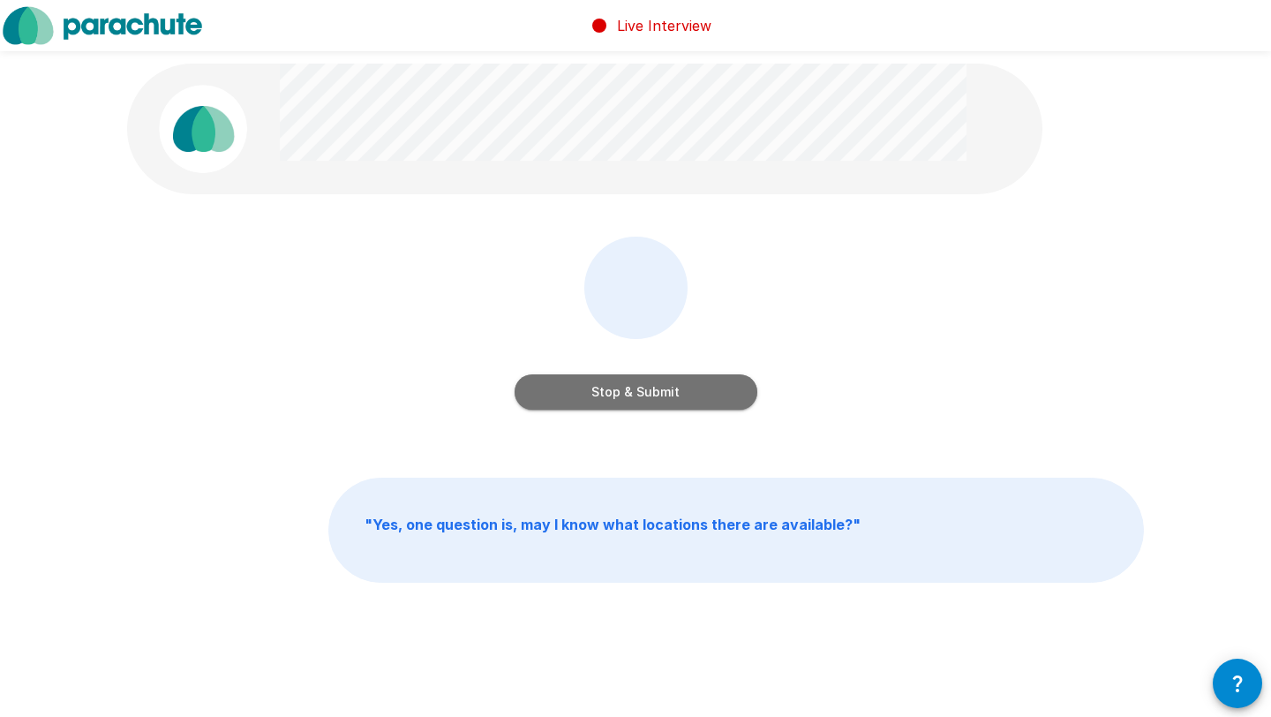
click at [669, 379] on button "Stop & Submit" at bounding box center [635, 391] width 243 height 35
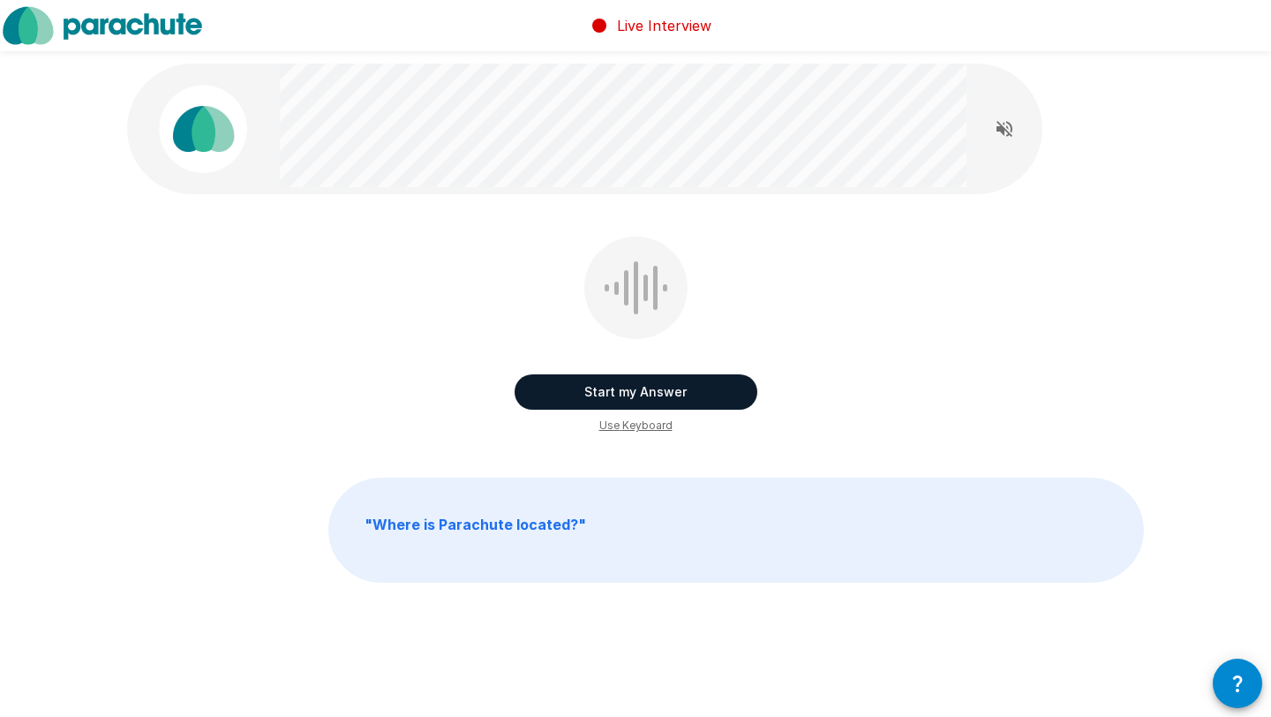
click at [671, 388] on button "Start my Answer" at bounding box center [635, 391] width 243 height 35
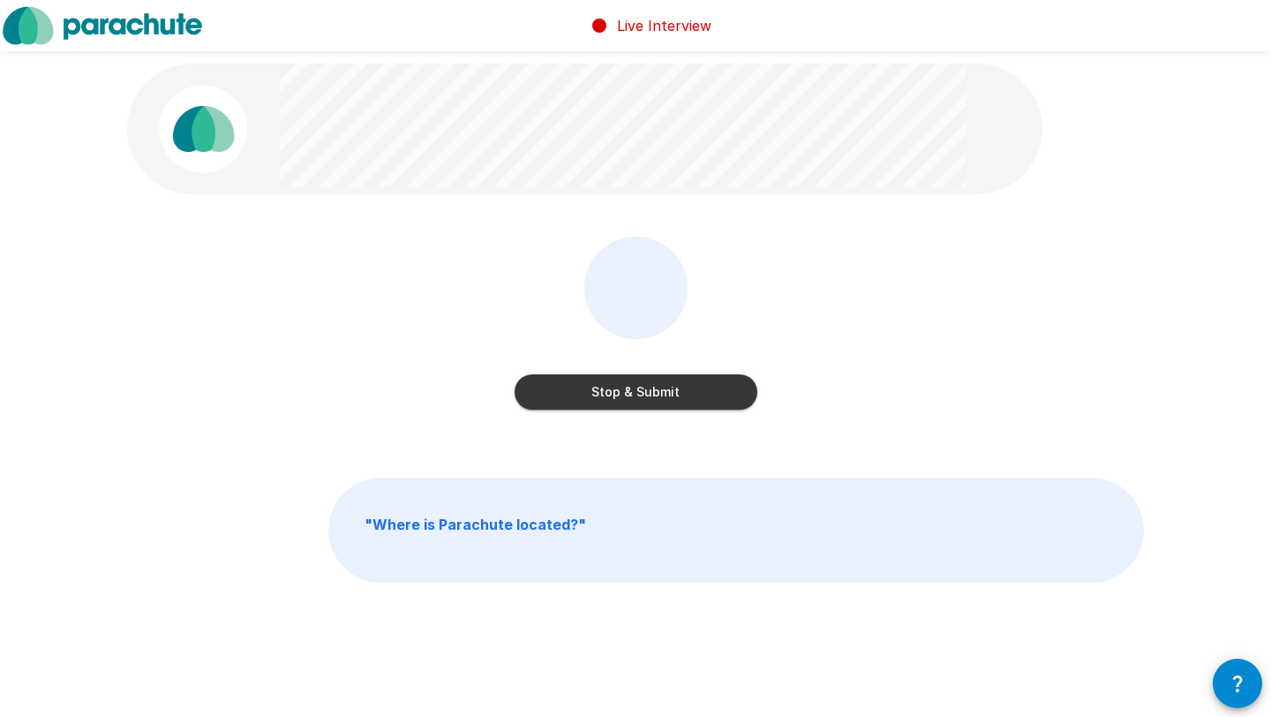
click at [706, 398] on button "Stop & Submit" at bounding box center [635, 391] width 243 height 35
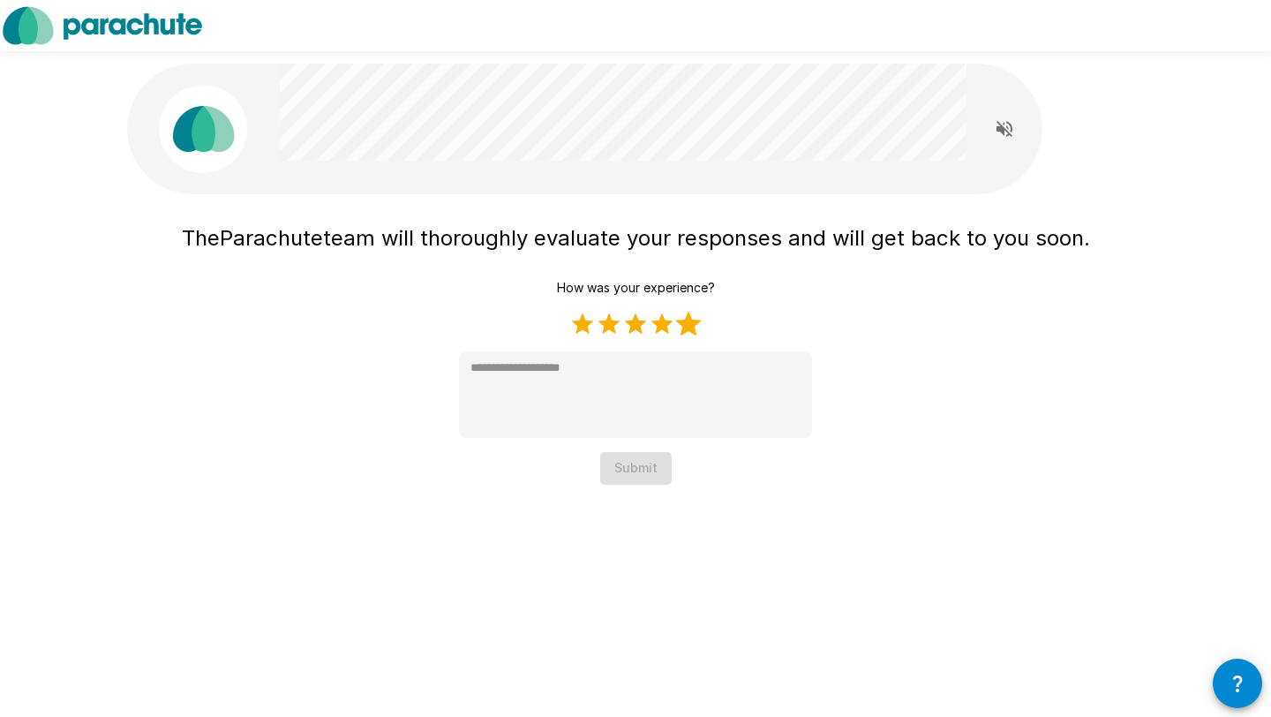
click at [695, 324] on label "5 Stars" at bounding box center [688, 324] width 26 height 26
click at [668, 326] on label "4 Stars" at bounding box center [662, 324] width 26 height 26
type textarea "*"
click at [650, 473] on button "Submit" at bounding box center [635, 468] width 71 height 33
